Goal: Check status: Check status

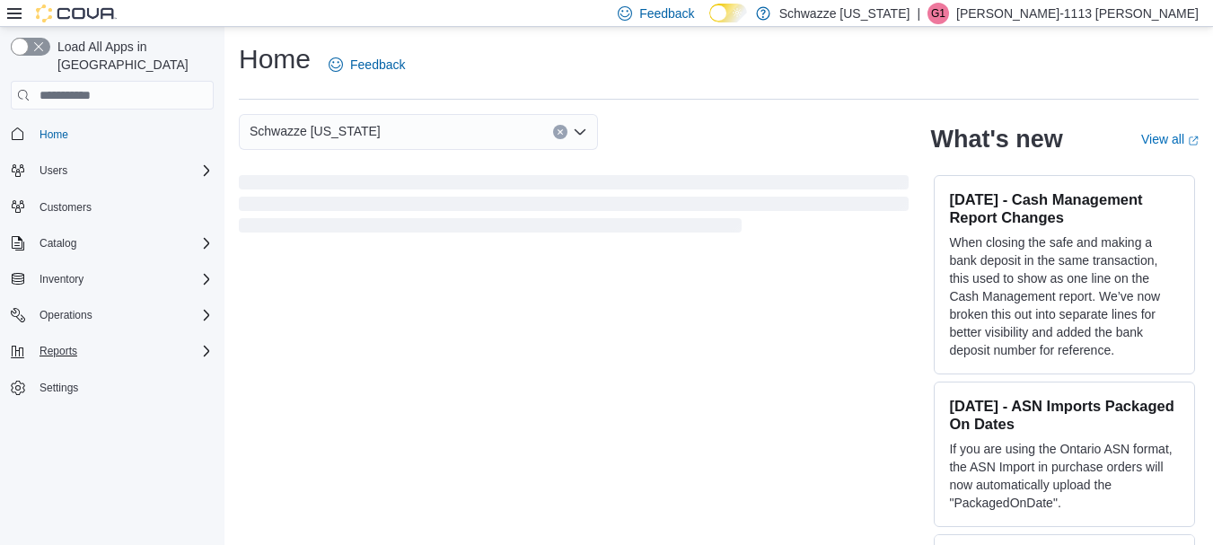
click at [91, 340] on div "Reports" at bounding box center [122, 351] width 181 height 22
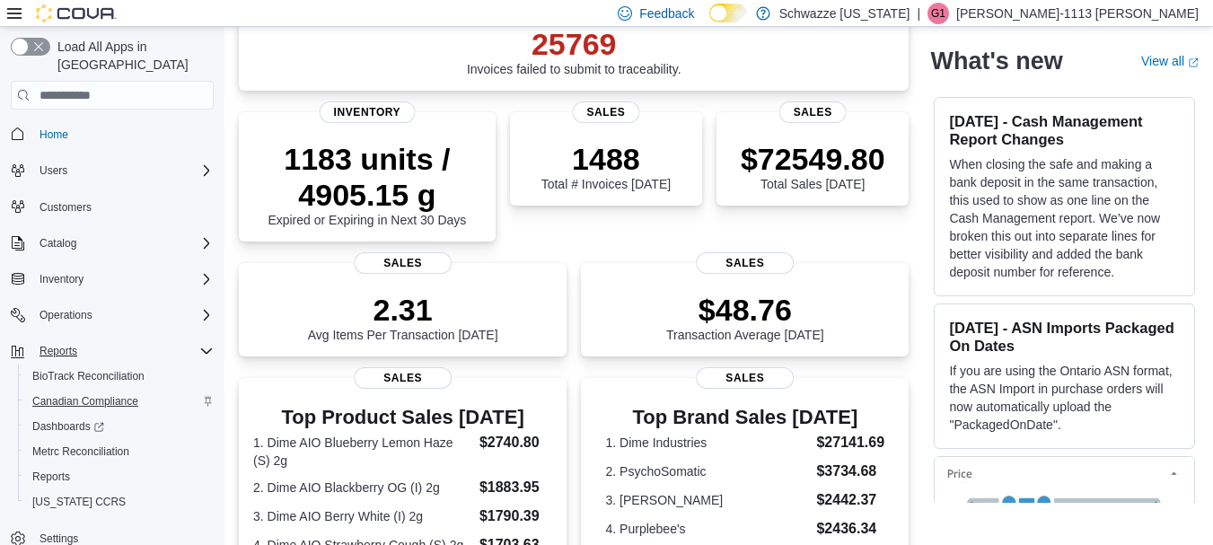
scroll to position [269, 0]
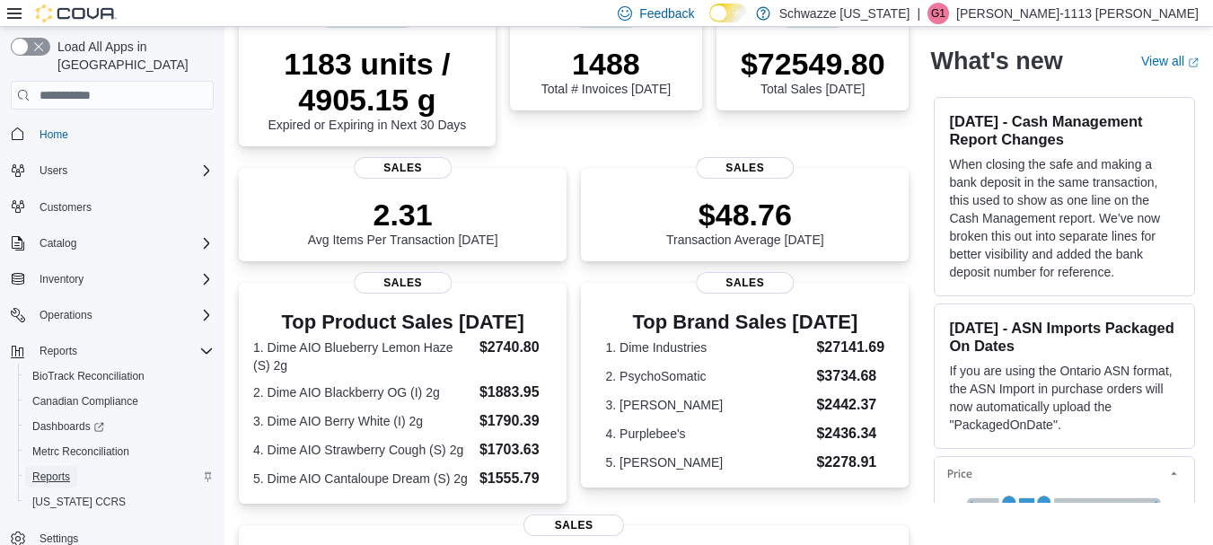
click at [58, 470] on span "Reports" at bounding box center [51, 477] width 38 height 14
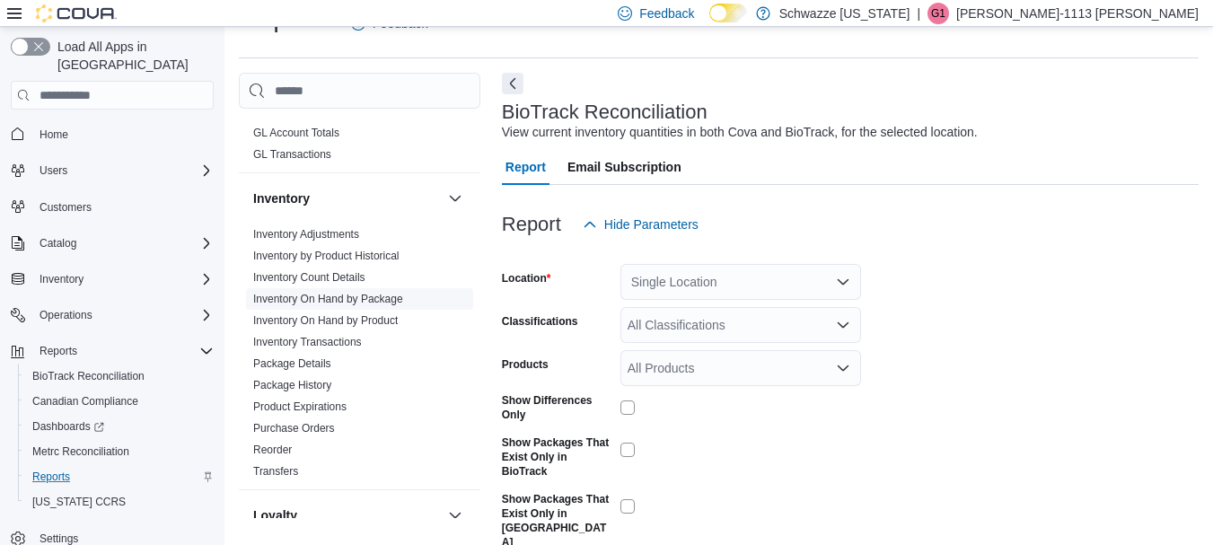
scroll to position [539, 0]
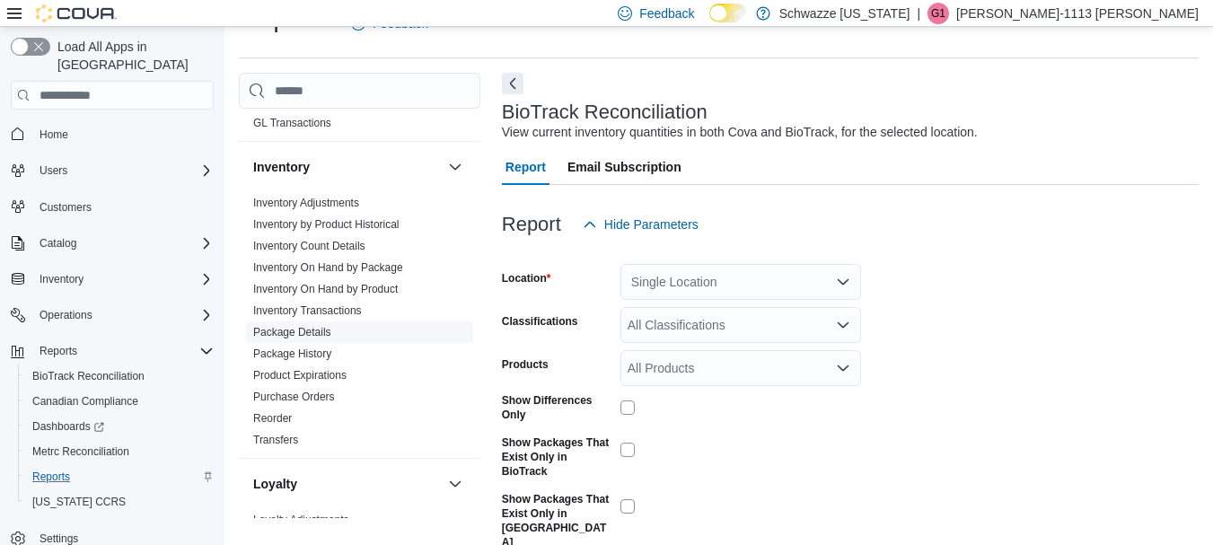
drag, startPoint x: 318, startPoint y: 354, endPoint x: 396, endPoint y: 347, distance: 78.4
click at [318, 355] on link "Package History" at bounding box center [292, 353] width 78 height 13
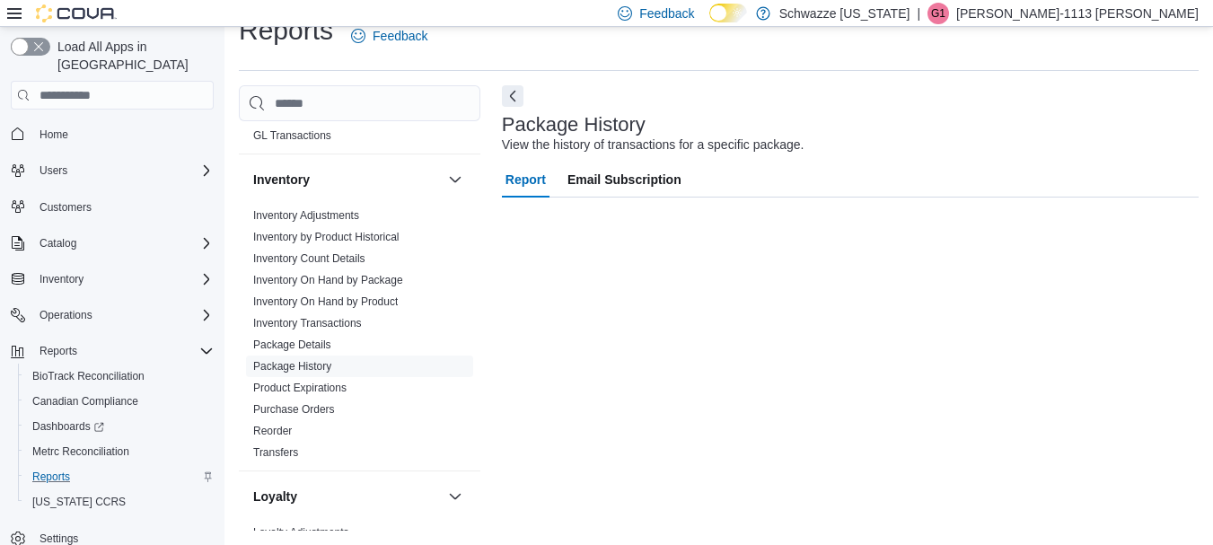
scroll to position [29, 0]
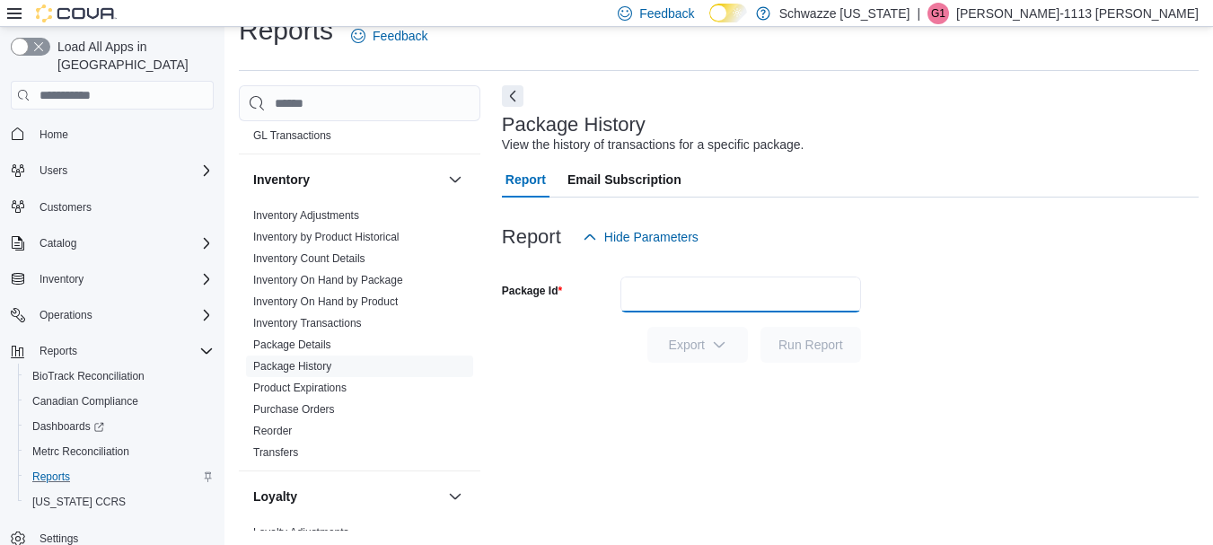
click at [663, 299] on input "Package Id" at bounding box center [740, 295] width 241 height 36
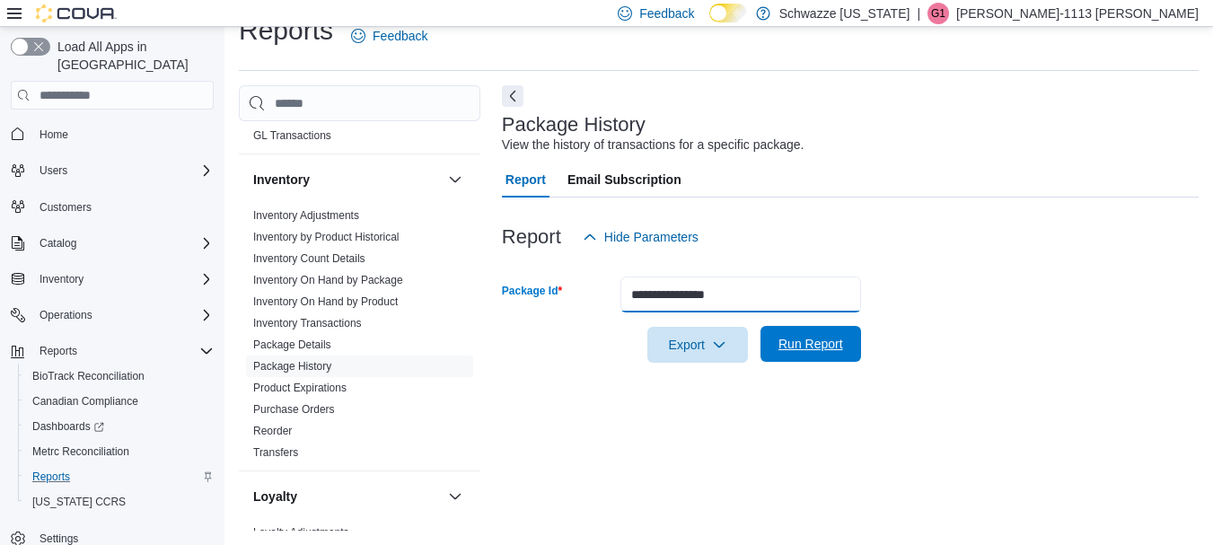
type input "**********"
click at [836, 342] on span "Run Report" at bounding box center [810, 344] width 65 height 18
